Goal: Task Accomplishment & Management: Use online tool/utility

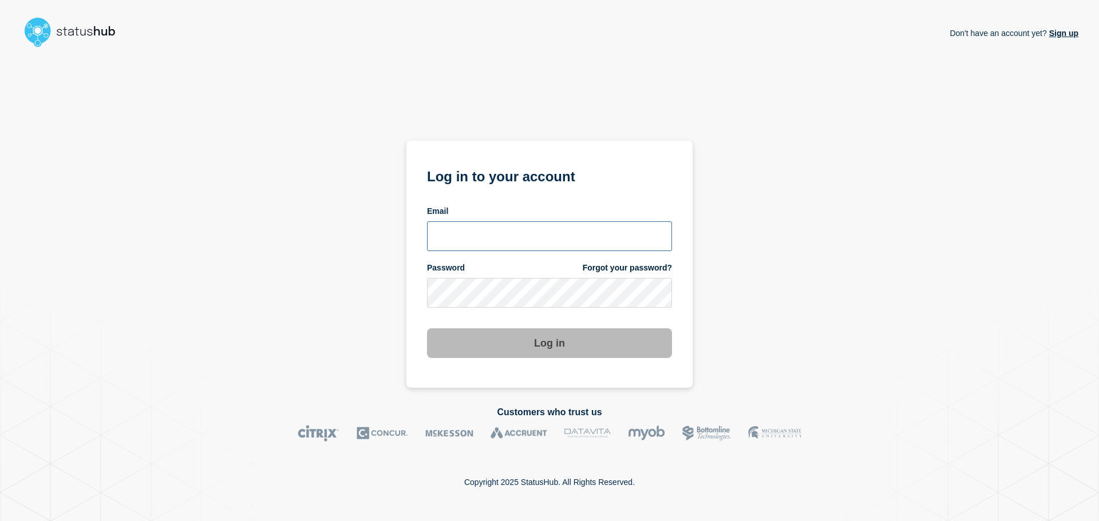
type input "[EMAIL_ADDRESS][DOMAIN_NAME]"
click at [486, 342] on button "Log in" at bounding box center [549, 343] width 245 height 30
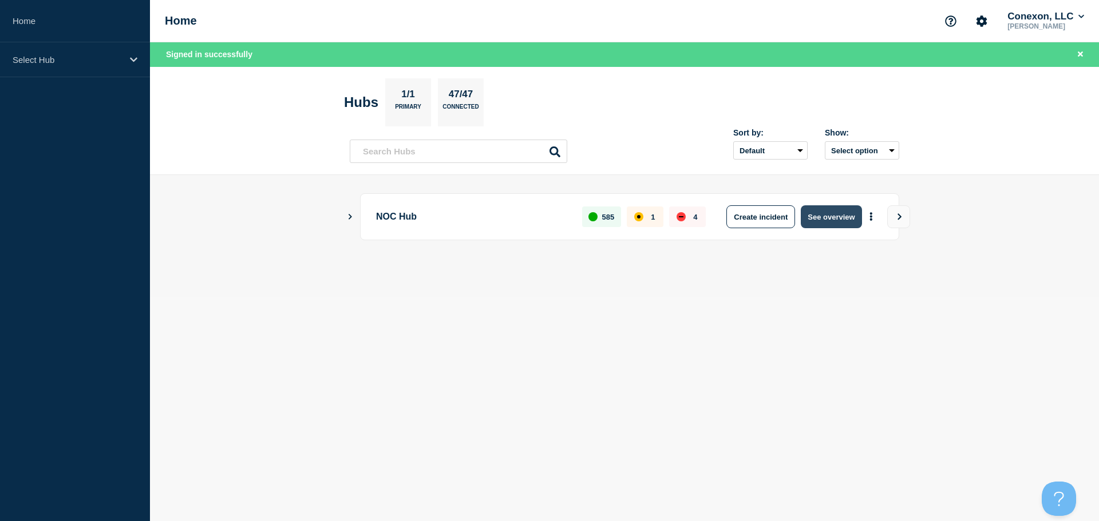
click at [830, 221] on button "See overview" at bounding box center [831, 216] width 61 height 23
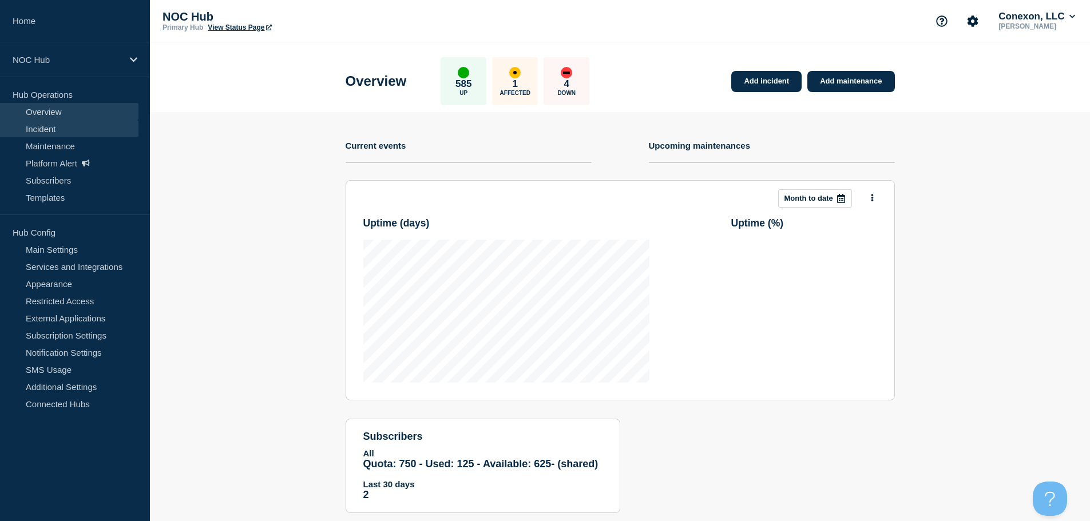
click at [66, 132] on link "Incident" at bounding box center [69, 128] width 138 height 17
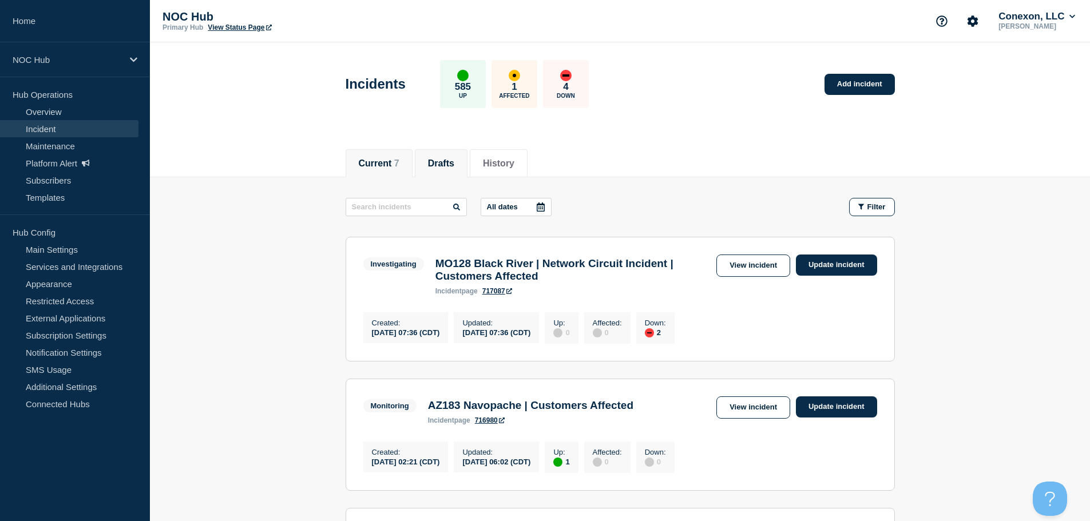
click at [434, 160] on button "Drafts" at bounding box center [441, 164] width 26 height 10
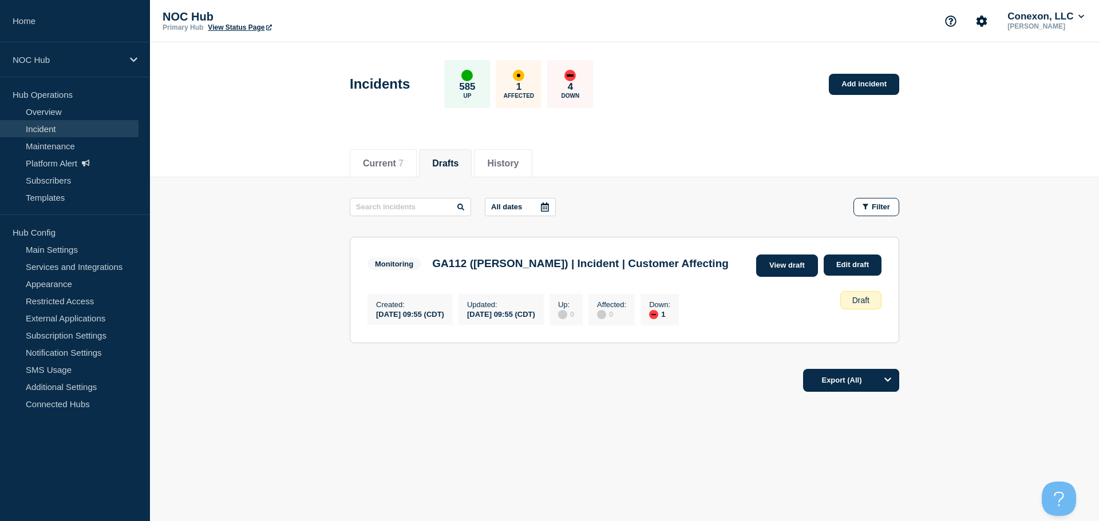
click at [788, 271] on link "View draft" at bounding box center [787, 266] width 62 height 22
click at [375, 159] on button "Current 7" at bounding box center [383, 164] width 41 height 10
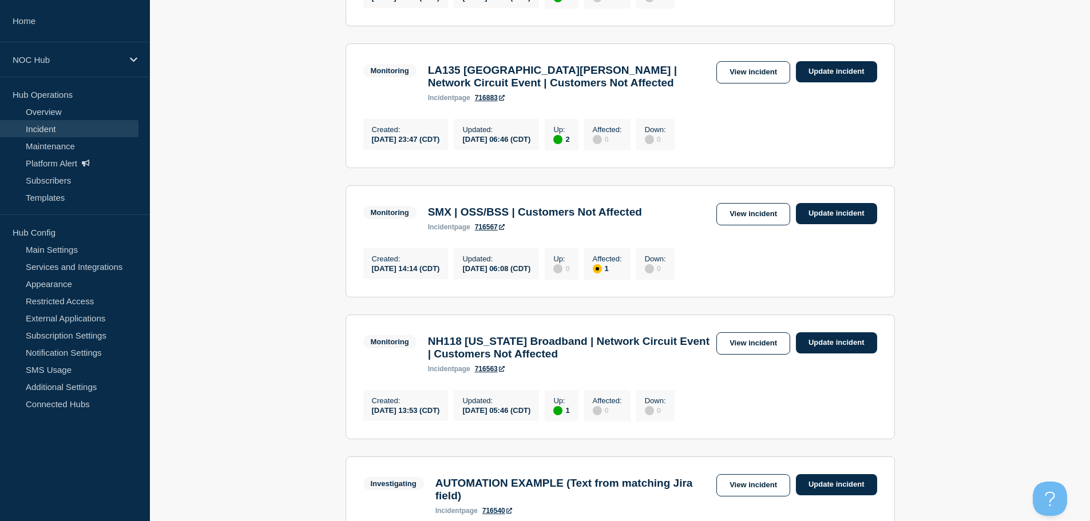
scroll to position [572, 0]
